Goal: Transaction & Acquisition: Purchase product/service

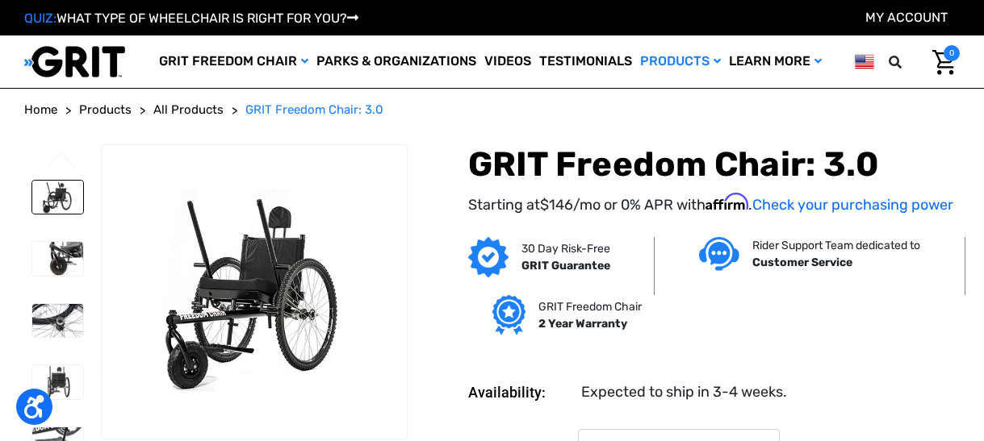
select select "326"
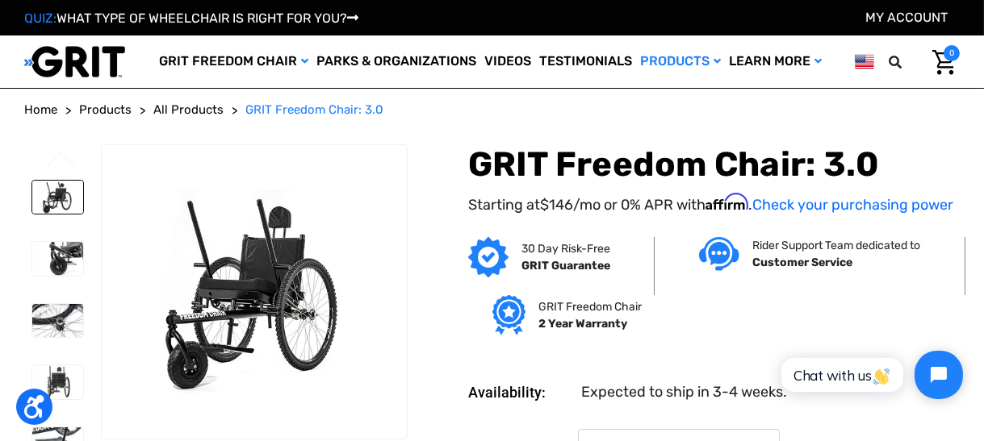
click at [193, 108] on span "All Products" at bounding box center [188, 109] width 70 height 15
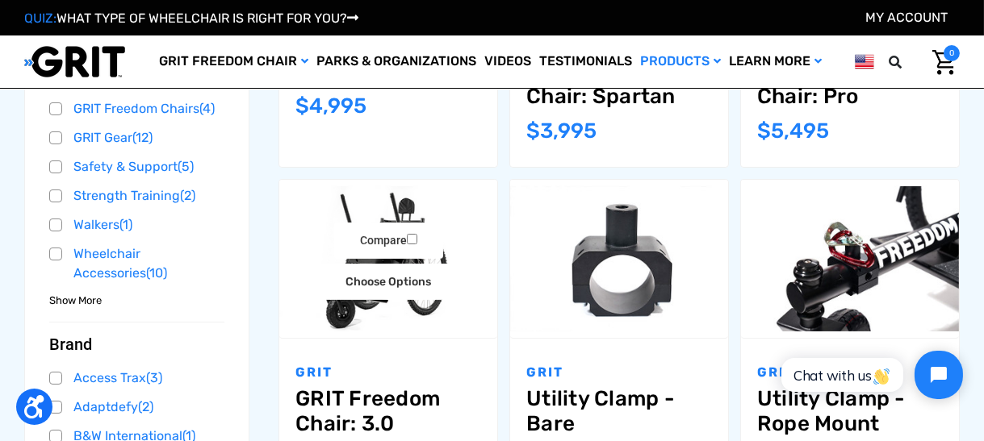
scroll to position [484, 0]
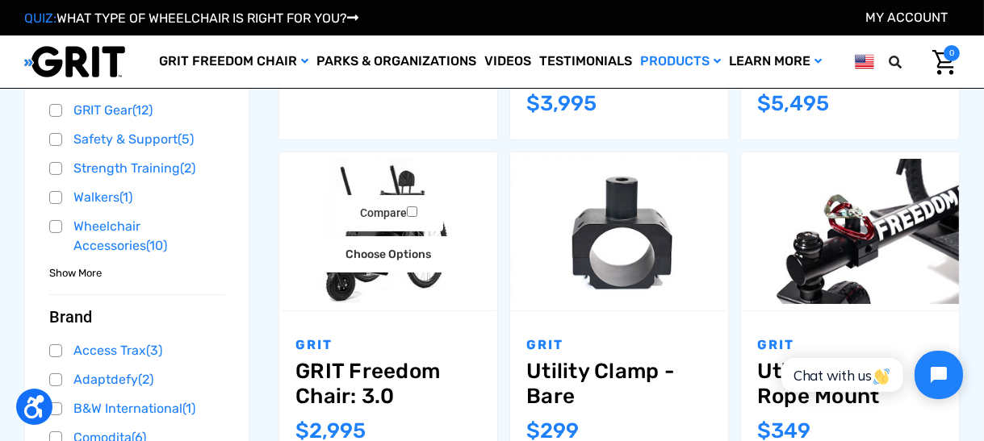
click at [340, 285] on img "GRIT Freedom Chair: 3.0,$2,995.00\a" at bounding box center [388, 231] width 218 height 145
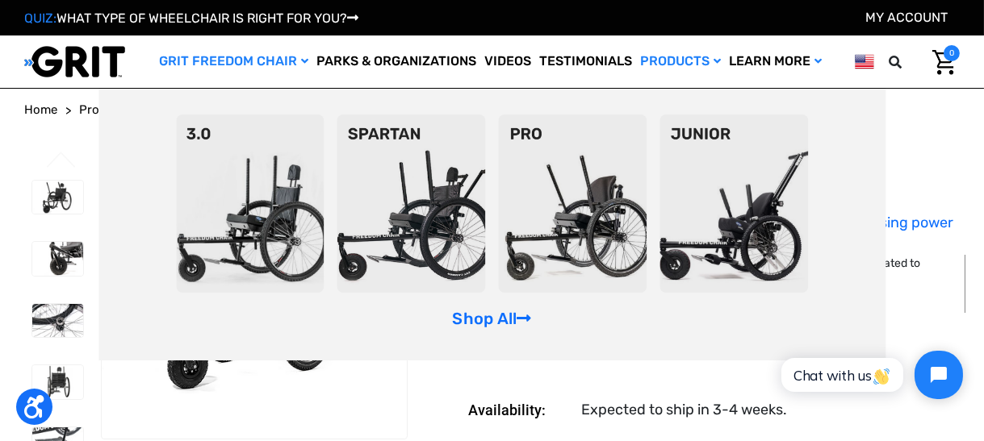
click at [275, 227] on img at bounding box center [250, 204] width 148 height 178
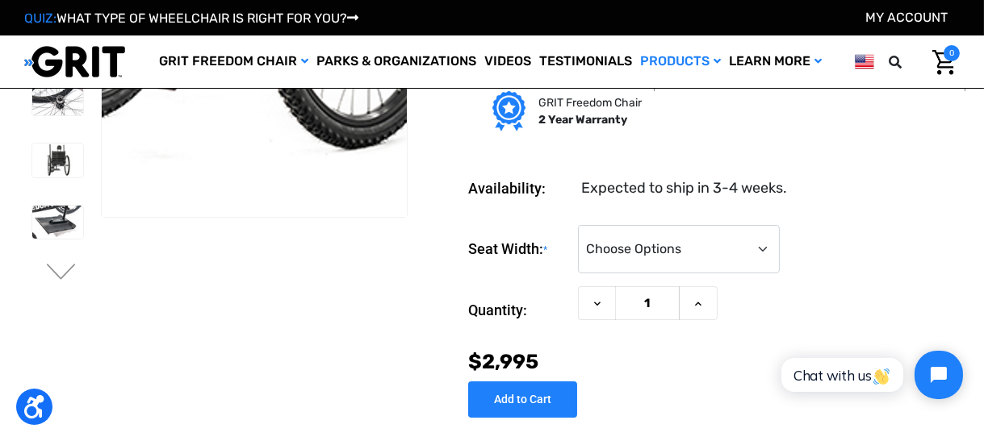
scroll to position [161, 0]
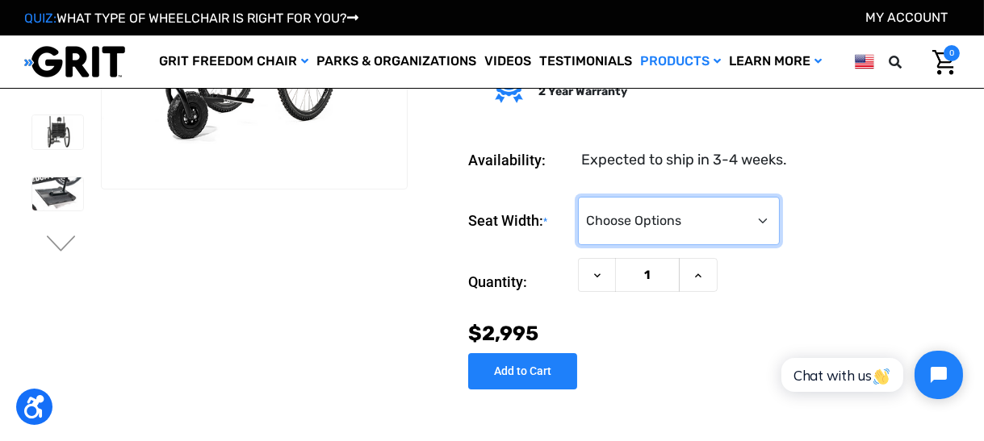
click at [757, 220] on select "Choose Options 16" 18" 20"" at bounding box center [679, 221] width 202 height 48
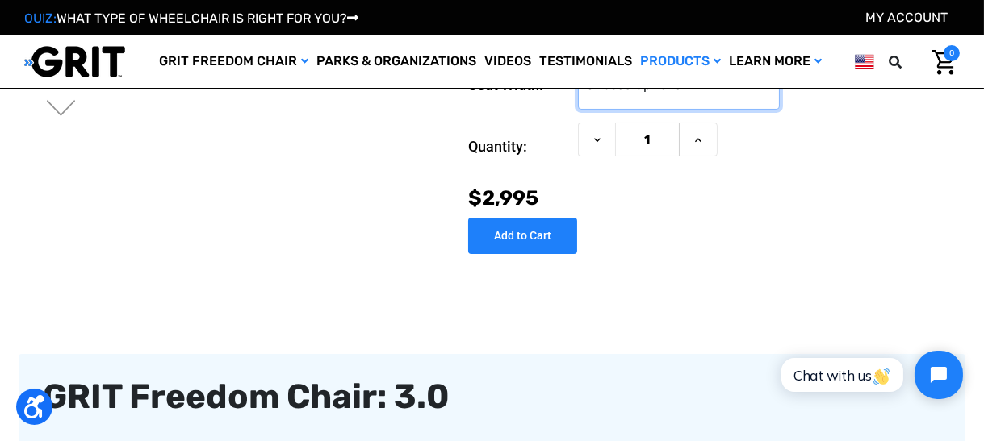
scroll to position [242, 0]
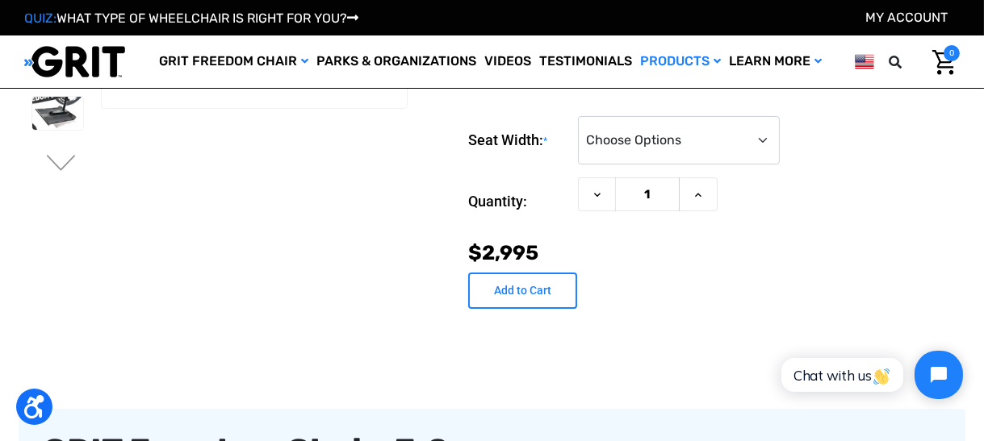
click at [503, 288] on input "Add to Cart" at bounding box center [522, 291] width 109 height 36
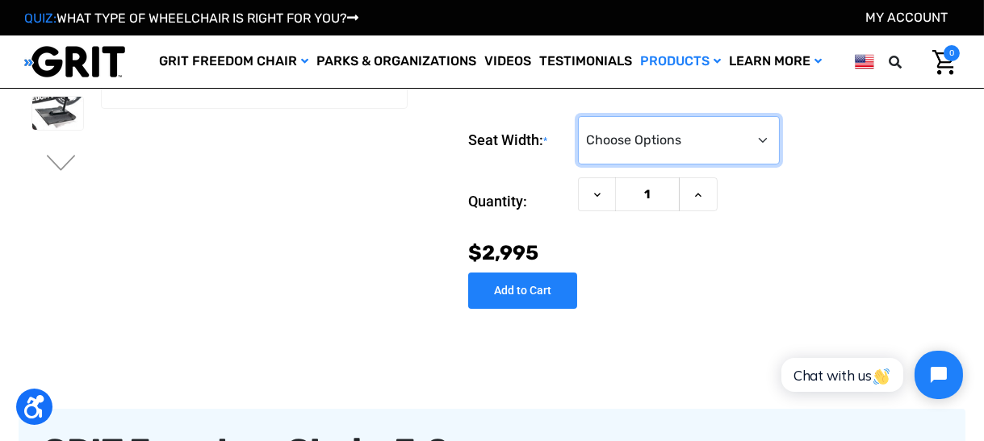
click at [759, 147] on select "Choose Options 16" 18" 20"" at bounding box center [679, 140] width 202 height 48
click at [754, 132] on select "Choose Options 16" 18" 20"" at bounding box center [679, 140] width 202 height 48
select select "326"
click at [578, 119] on select "Choose Options 16" 18" 20"" at bounding box center [679, 140] width 202 height 48
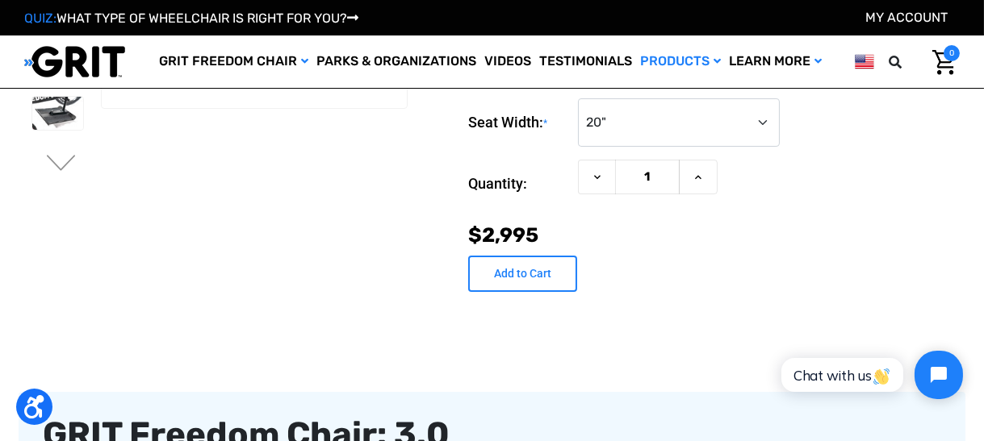
click at [517, 268] on input "Add to Cart" at bounding box center [522, 274] width 109 height 36
type input "Add to Cart"
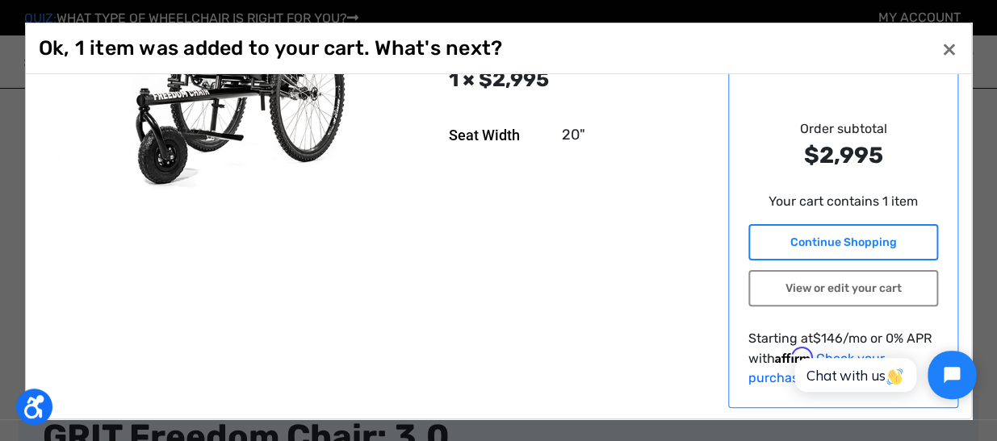
scroll to position [144, 0]
click at [818, 234] on link "Continue Shopping" at bounding box center [843, 242] width 190 height 36
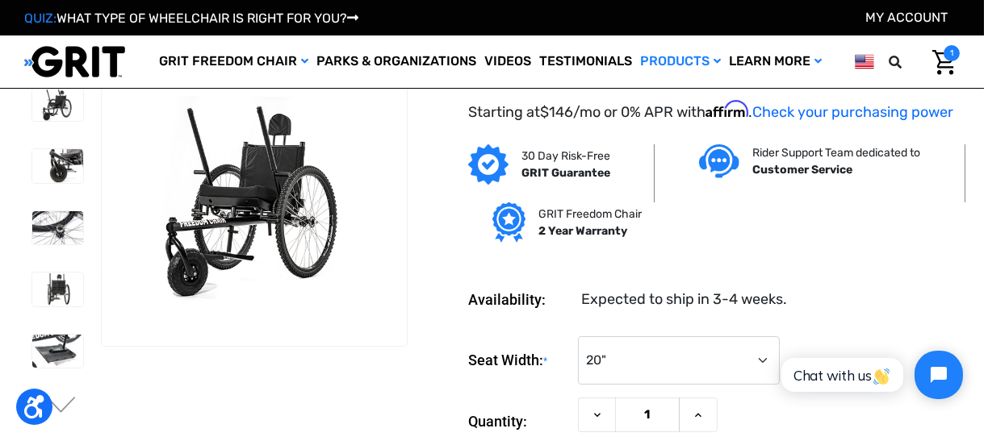
scroll to position [0, 0]
